Goal: Obtain resource: Obtain resource

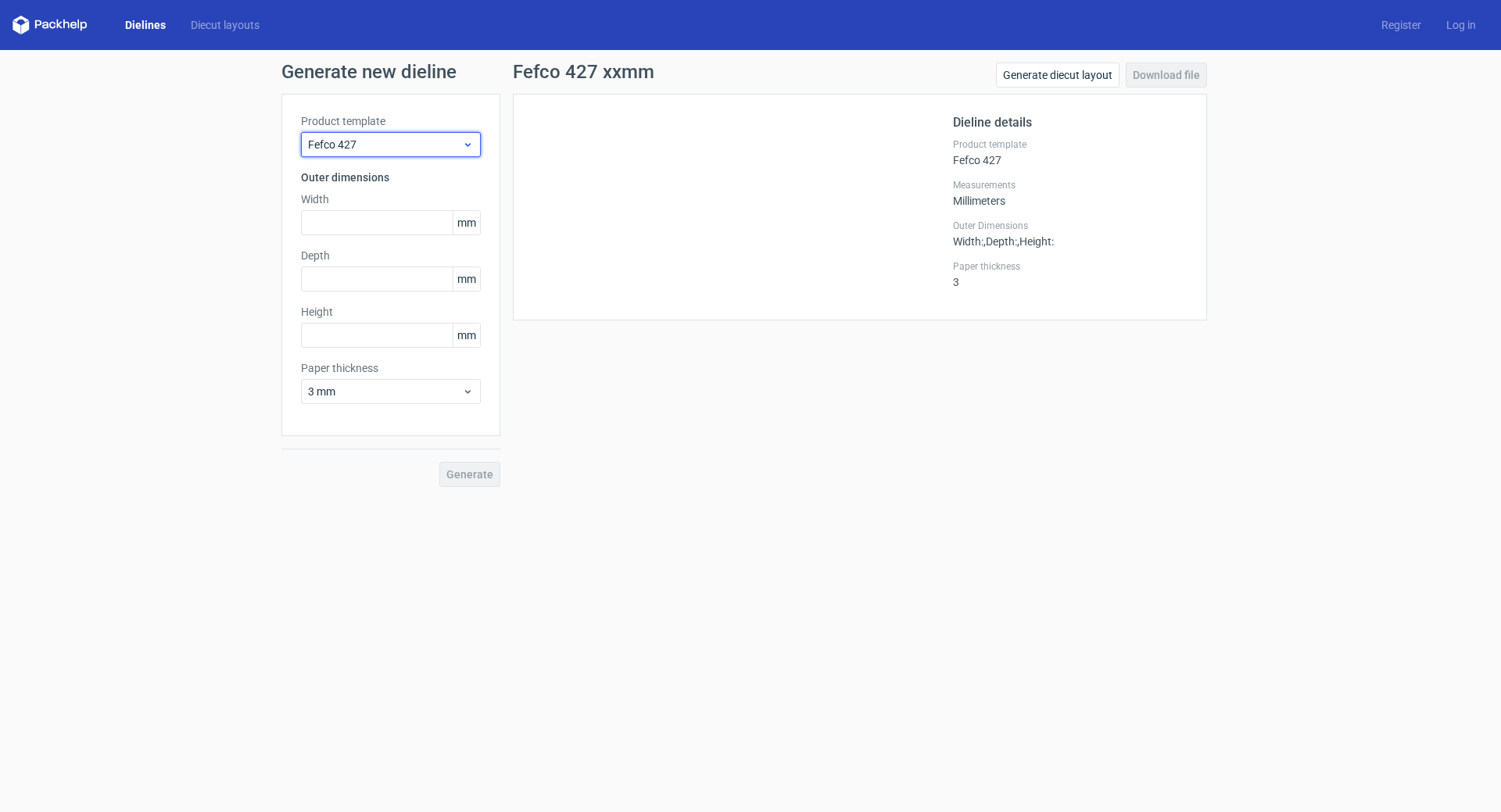
click at [351, 148] on span "Fefco 427" at bounding box center [385, 144] width 154 height 15
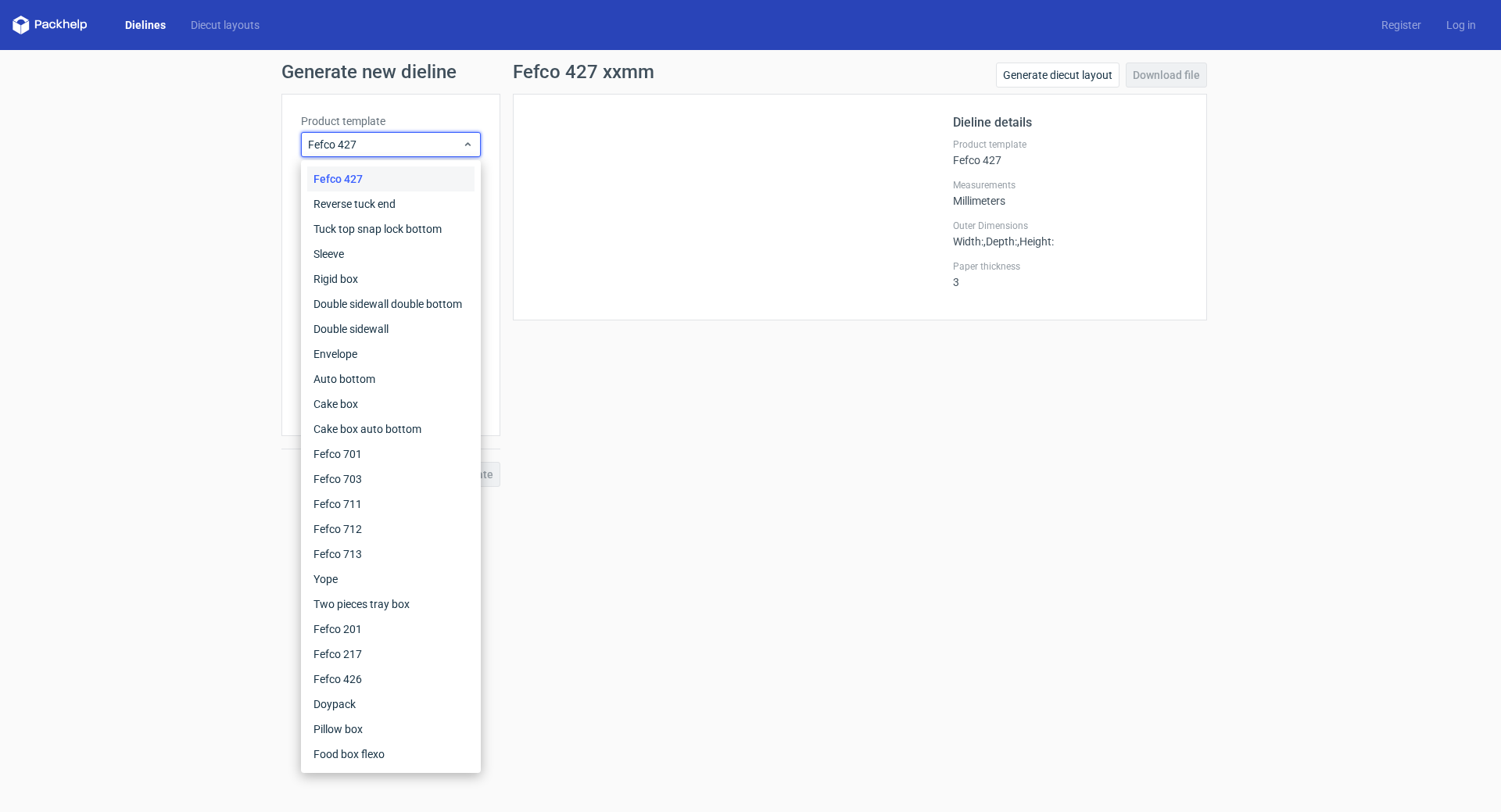
click at [584, 375] on div "Fefco 427 xxmm Generate diecut layout Download file Dieline details Product tem…" at bounding box center [859, 274] width 719 height 424
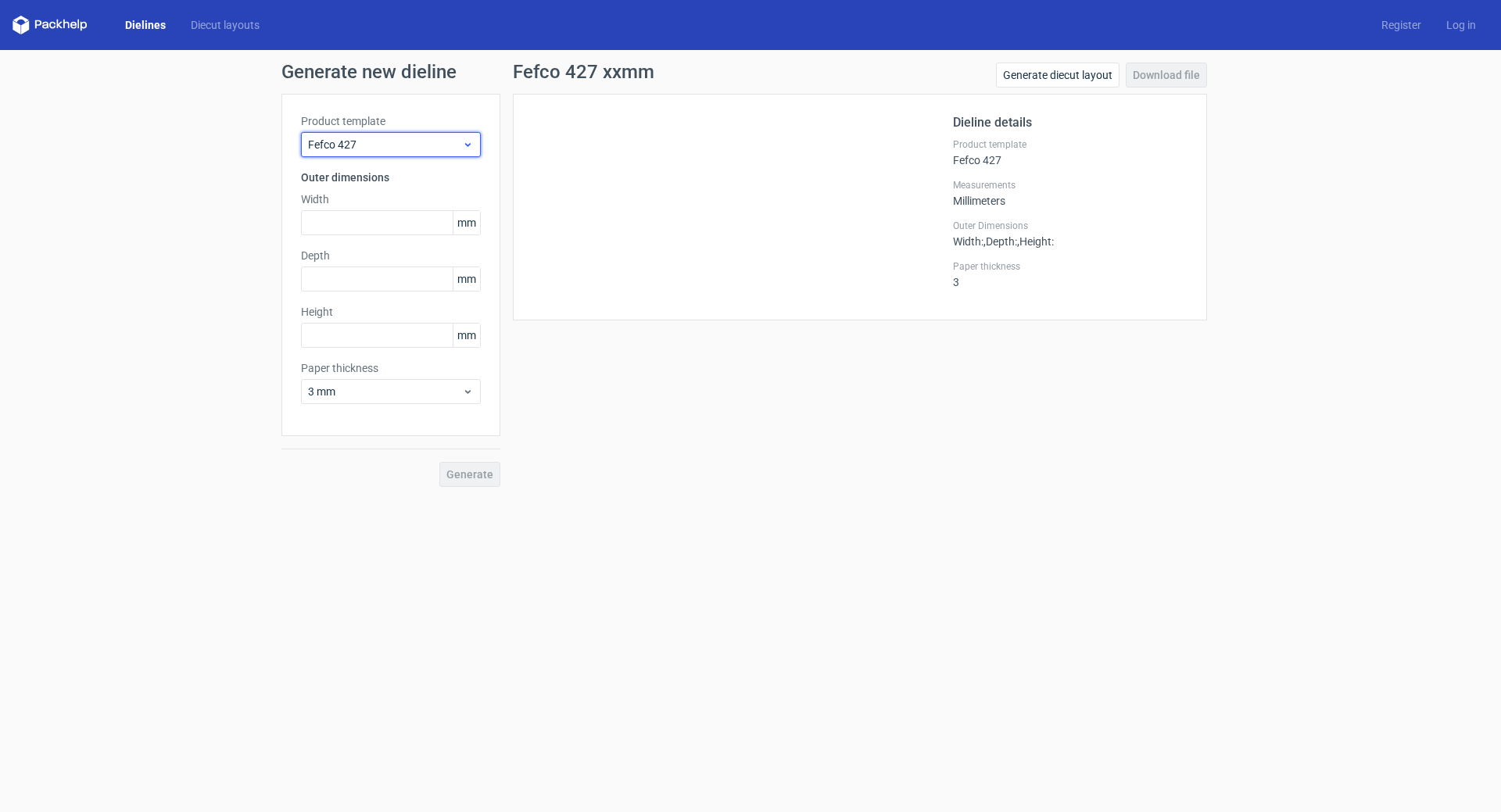
click at [433, 143] on span "Fefco 427" at bounding box center [385, 144] width 154 height 15
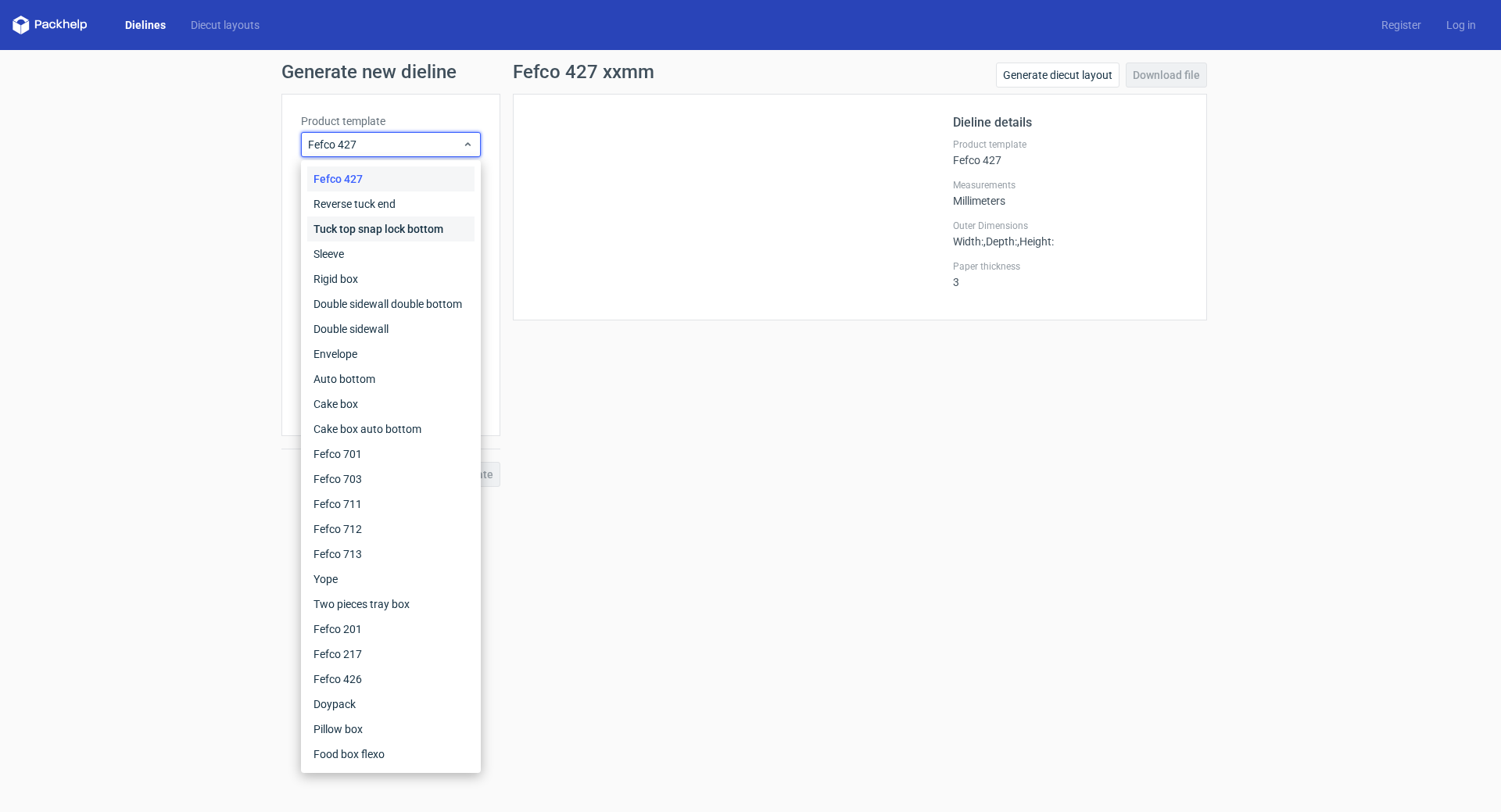
click at [400, 229] on div "Tuck top snap lock bottom" at bounding box center [391, 229] width 167 height 25
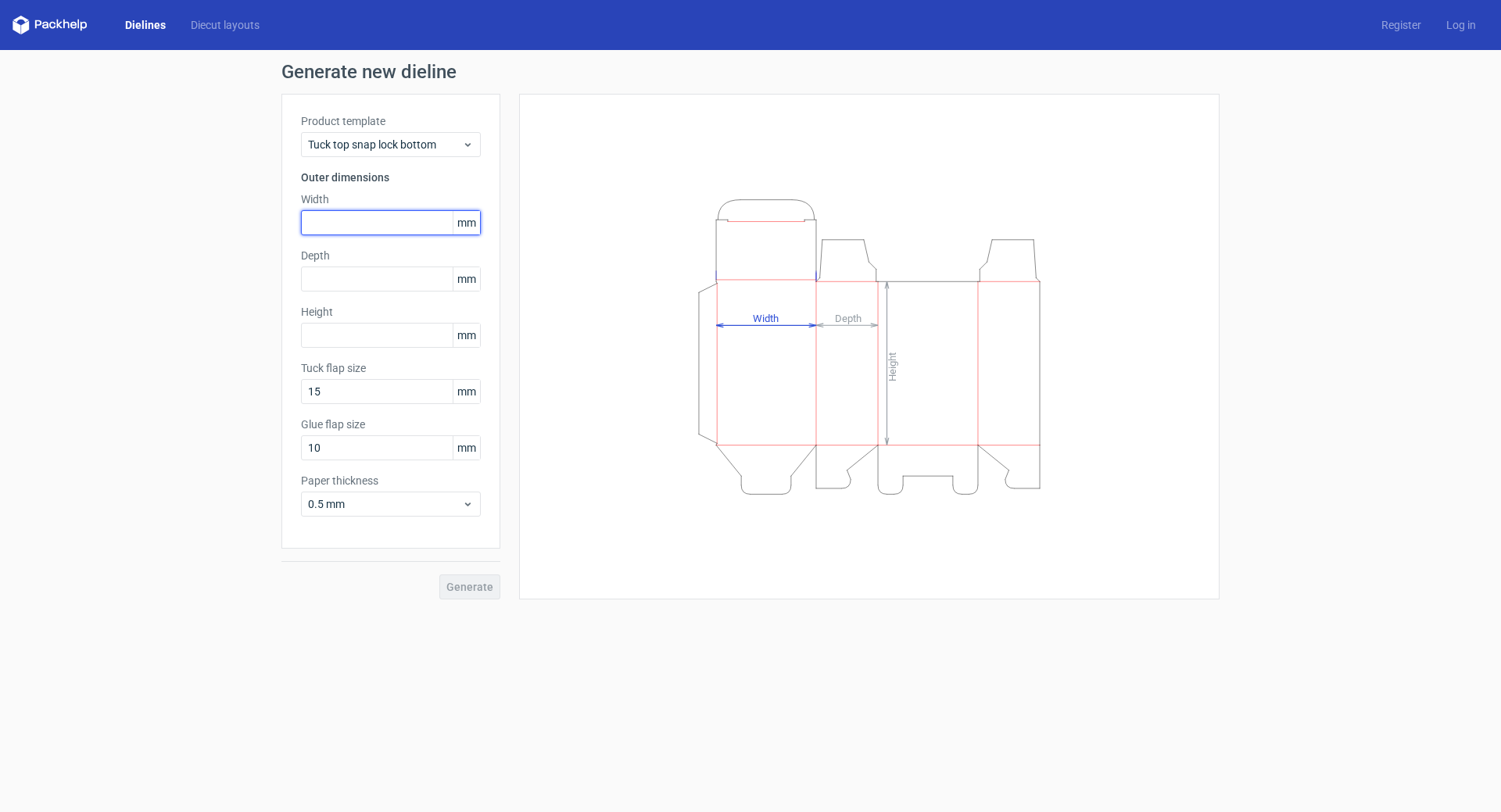
click at [357, 224] on input "text" at bounding box center [391, 223] width 180 height 25
type input "105"
click at [348, 287] on input "text" at bounding box center [391, 279] width 180 height 25
type input "75"
click at [343, 336] on input "text" at bounding box center [391, 335] width 180 height 25
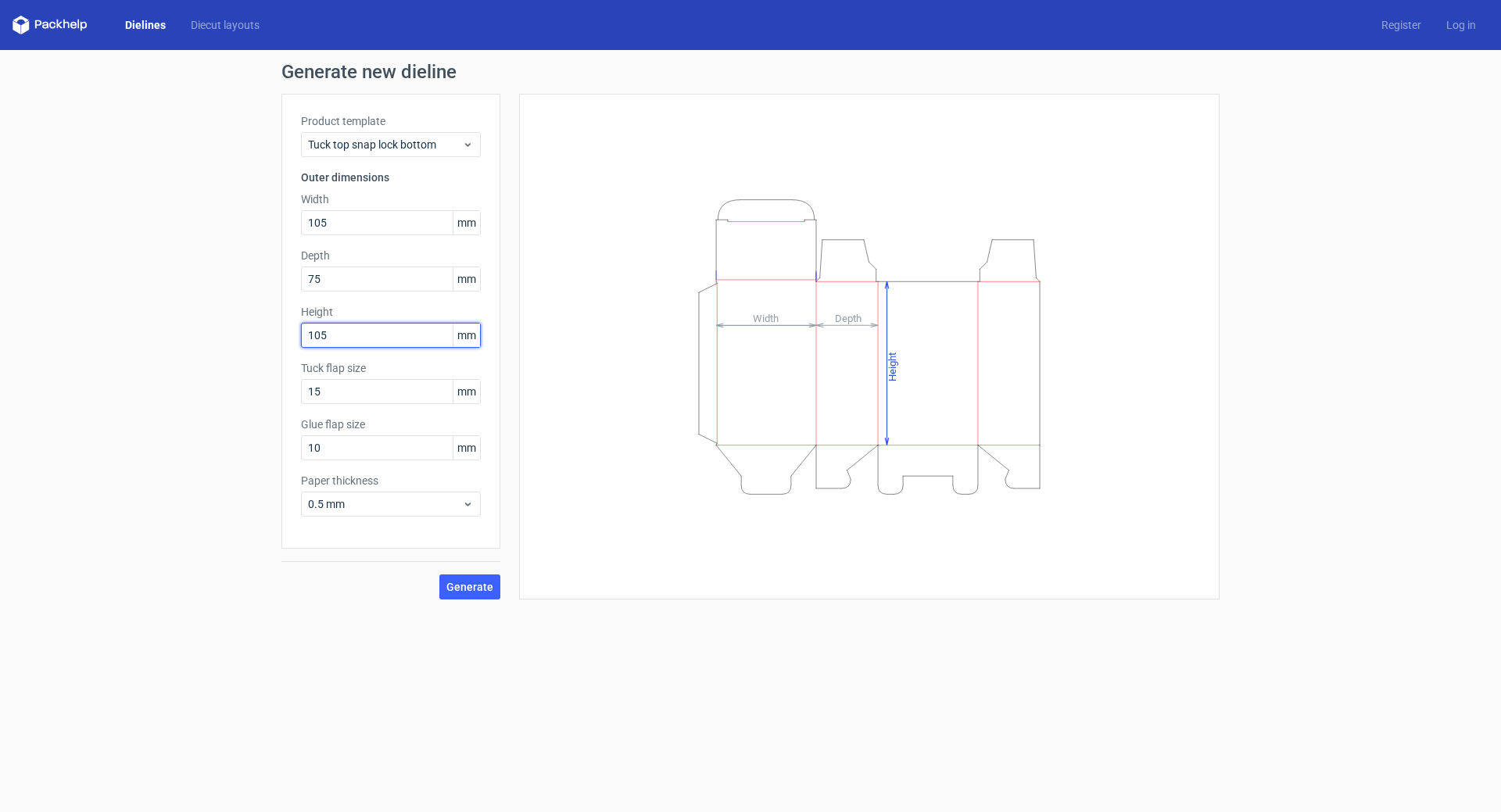
type input "105"
click at [574, 629] on form "Generate new dieline Product template Tuck top snap lock bottom Outer dimension…" at bounding box center [750, 431] width 1501 height 762
click at [458, 596] on button "Generate" at bounding box center [470, 587] width 61 height 25
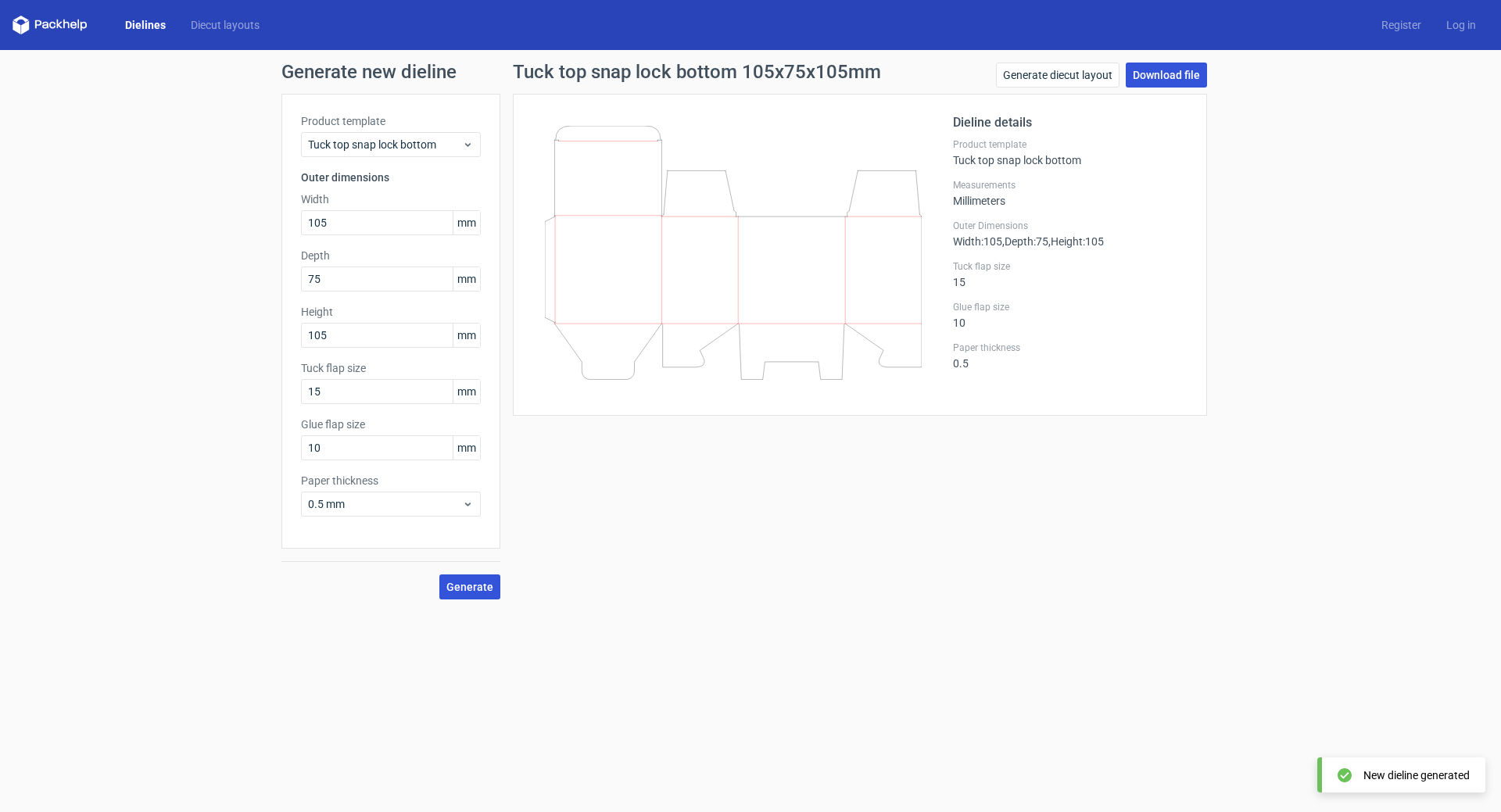
click at [1150, 75] on link "Download file" at bounding box center [1166, 75] width 81 height 25
